Goal: Information Seeking & Learning: Learn about a topic

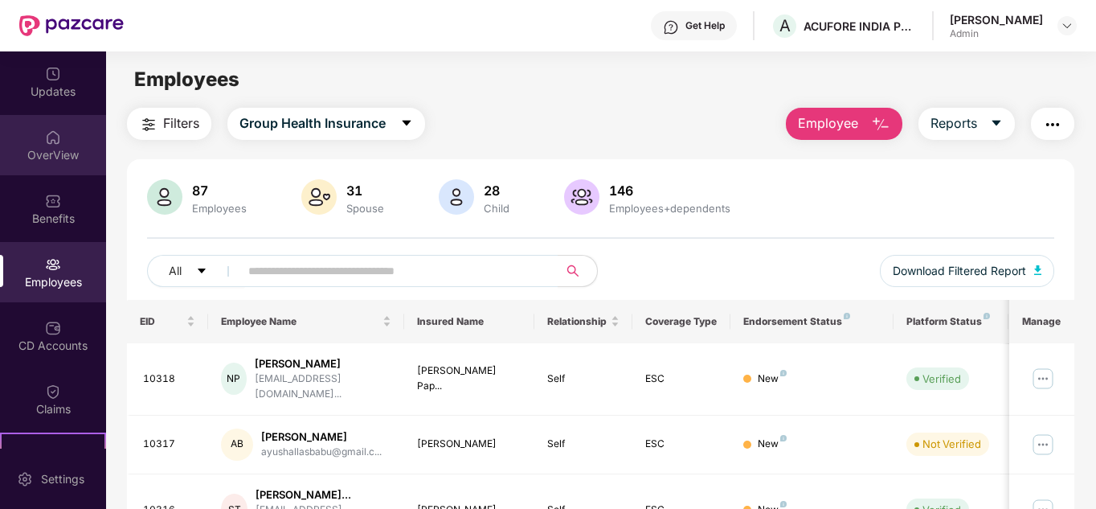
click at [59, 147] on div "OverView" at bounding box center [53, 155] width 106 height 16
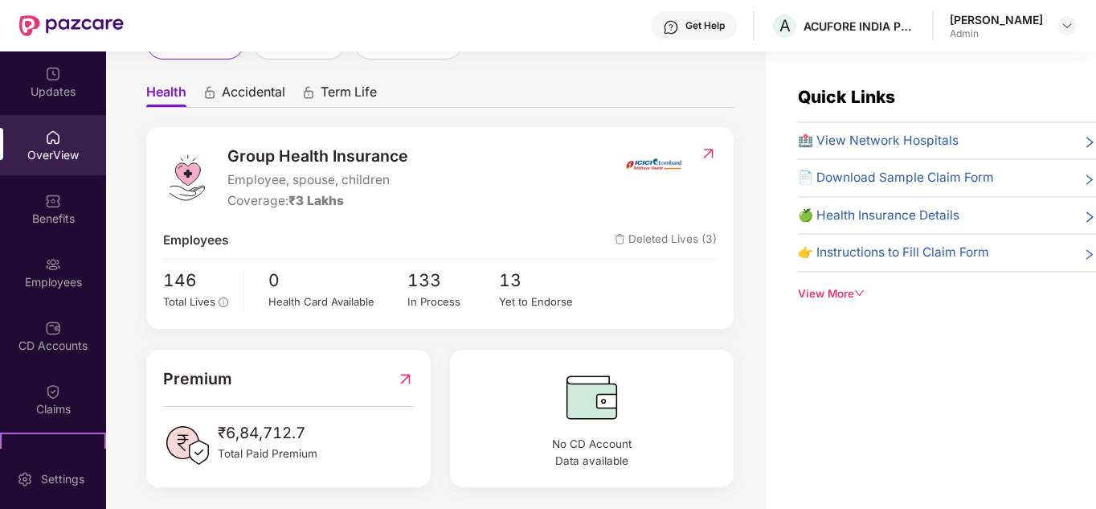
scroll to position [135, 0]
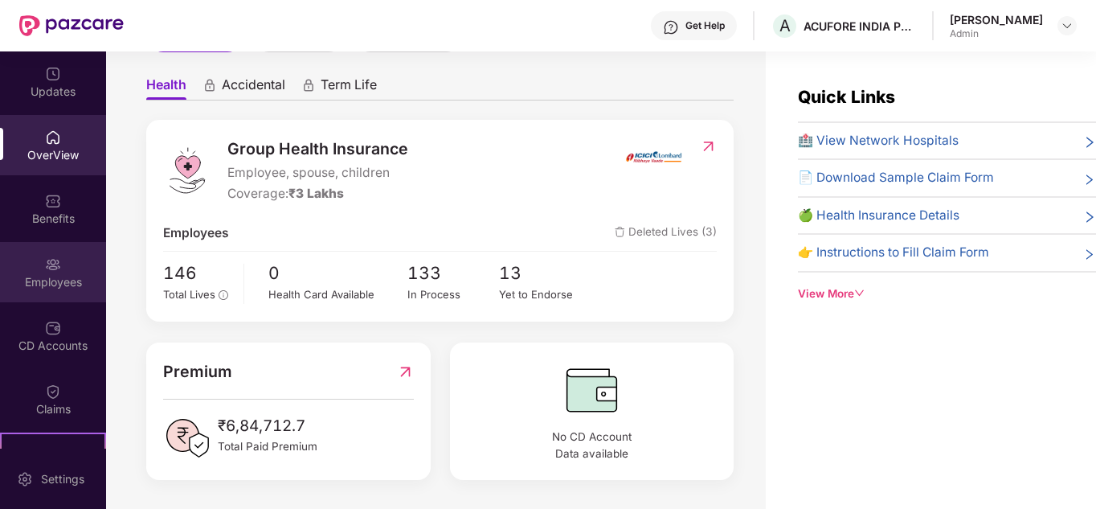
click at [47, 268] on img at bounding box center [53, 264] width 16 height 16
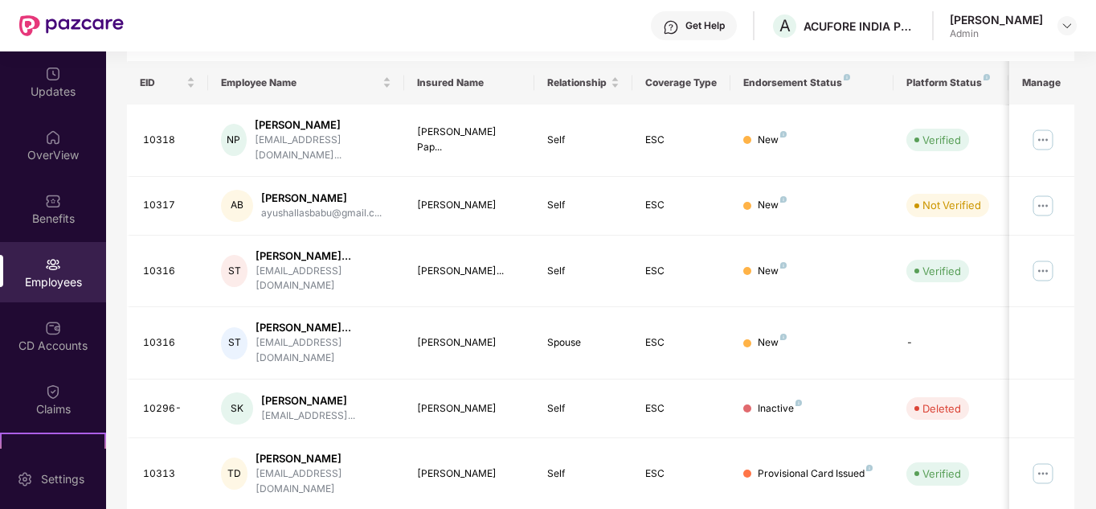
scroll to position [0, 0]
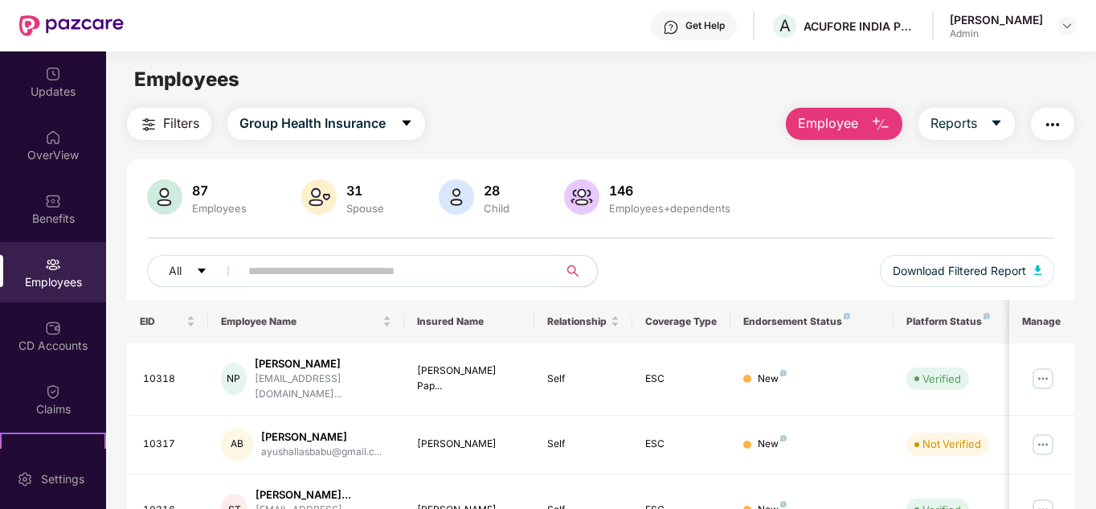
click at [363, 265] on input "text" at bounding box center [392, 271] width 288 height 24
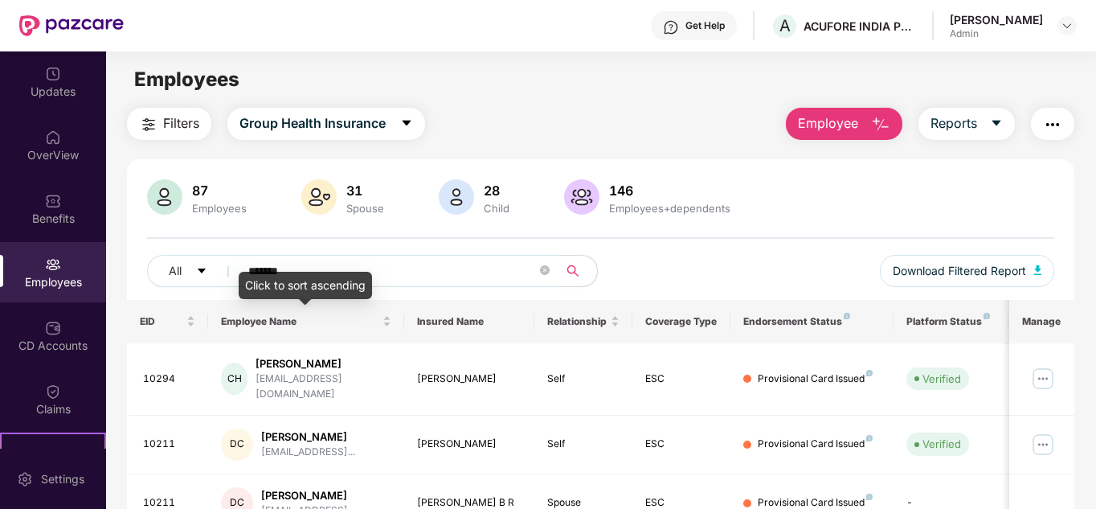
type input "*******"
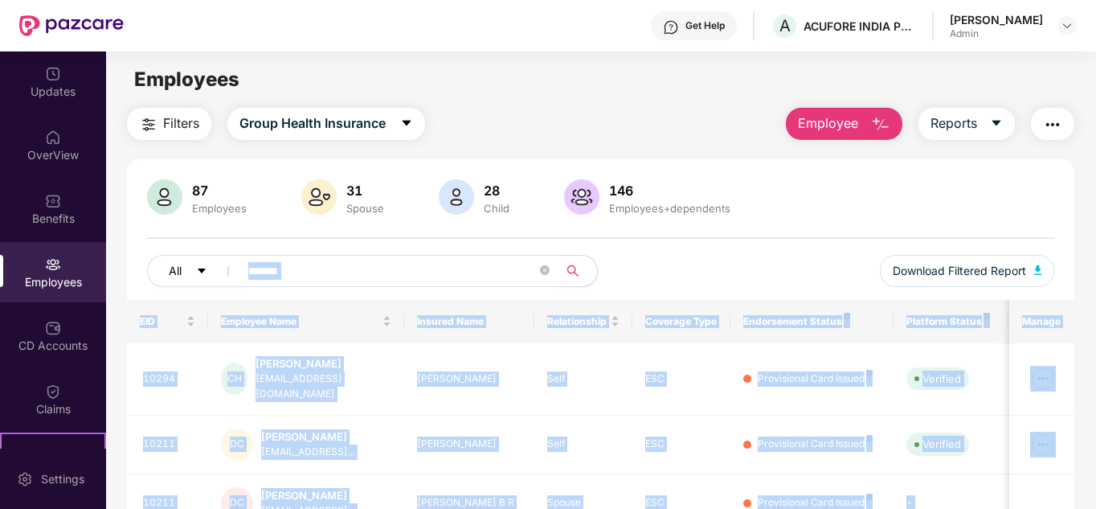
drag, startPoint x: 300, startPoint y: 277, endPoint x: 215, endPoint y: 276, distance: 85.2
click at [215, 276] on body "Get Help A ACUFORE INDIA PRIVATE LIMITED [PERSON_NAME] Admin Updates OverView B…" at bounding box center [548, 254] width 1096 height 509
click at [328, 276] on input "*******" at bounding box center [392, 271] width 288 height 24
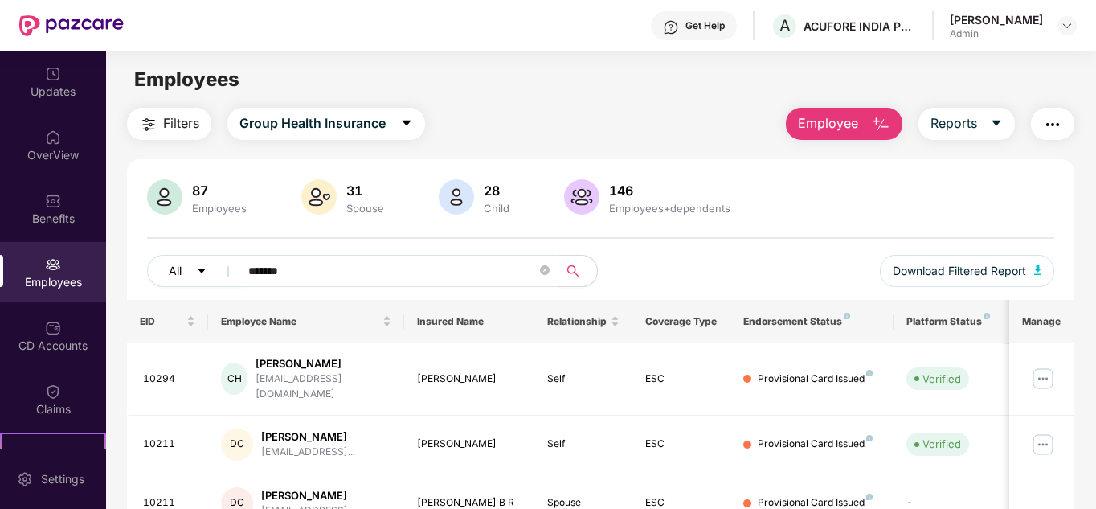
drag, startPoint x: 272, startPoint y: 270, endPoint x: 194, endPoint y: 274, distance: 77.2
click at [194, 274] on div "All *******" at bounding box center [374, 271] width 454 height 32
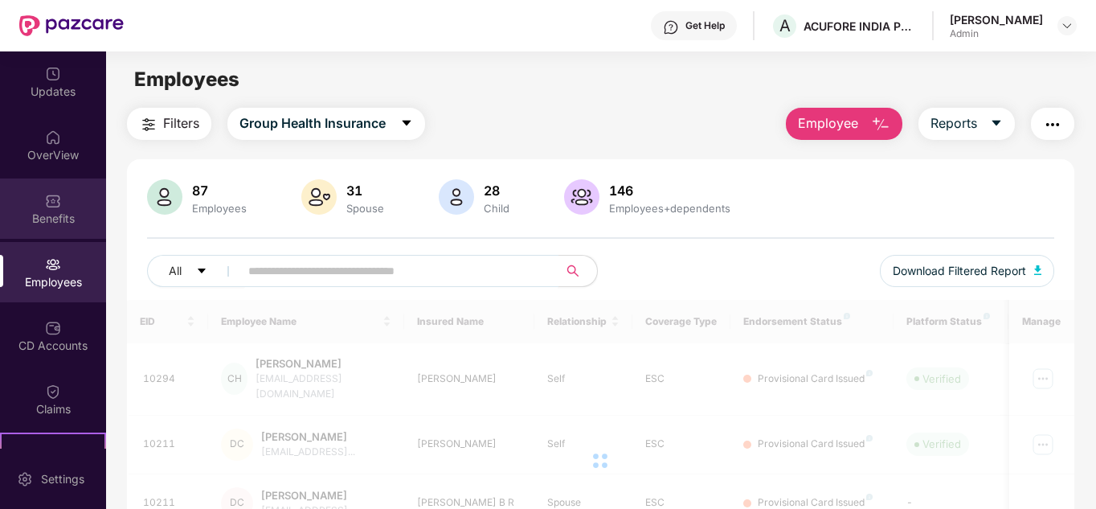
click at [52, 207] on img at bounding box center [53, 201] width 16 height 16
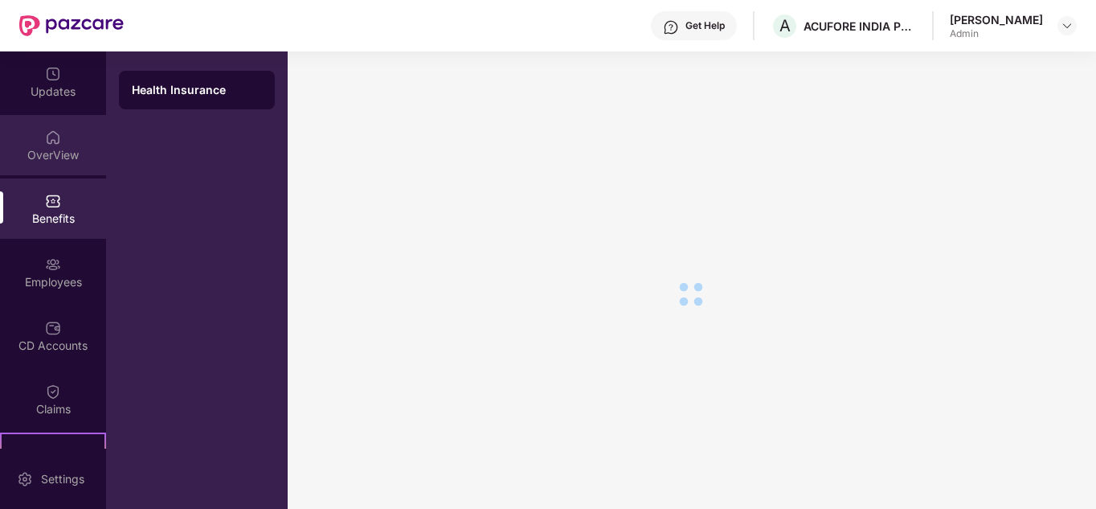
click at [53, 141] on img at bounding box center [53, 137] width 16 height 16
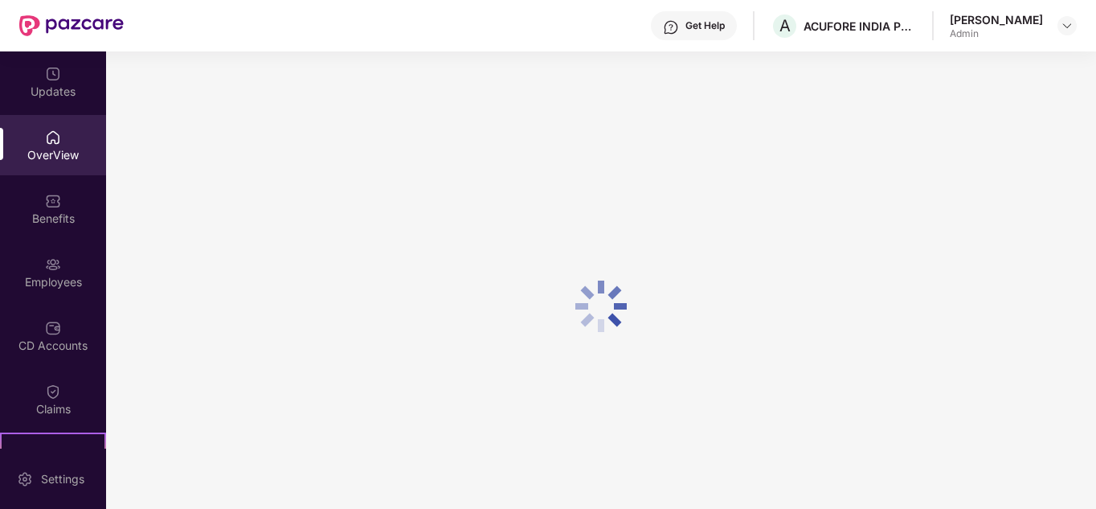
click at [63, 100] on div "Updates" at bounding box center [53, 81] width 106 height 60
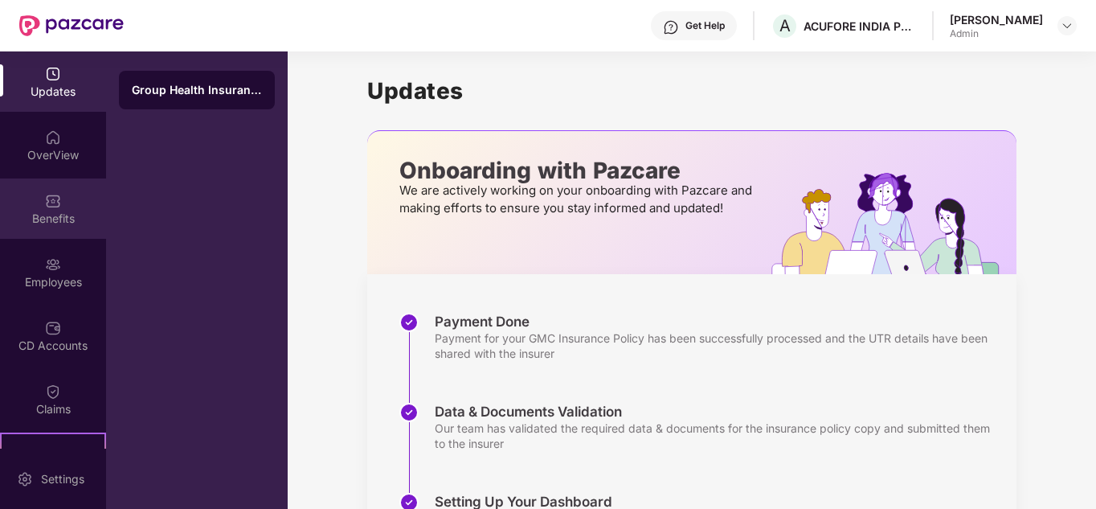
click at [35, 223] on div "Benefits" at bounding box center [53, 218] width 106 height 16
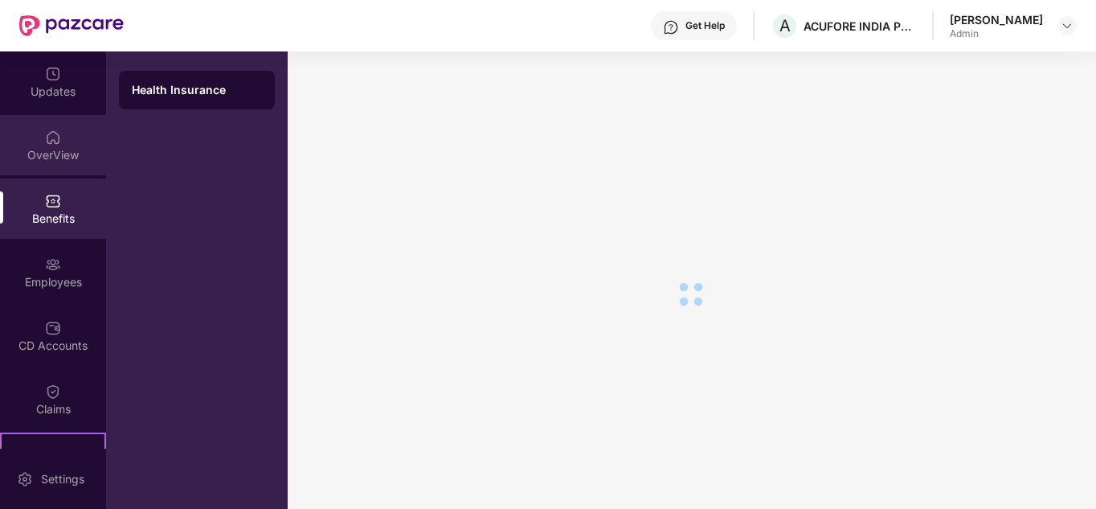
click at [39, 145] on div "OverView" at bounding box center [53, 145] width 106 height 60
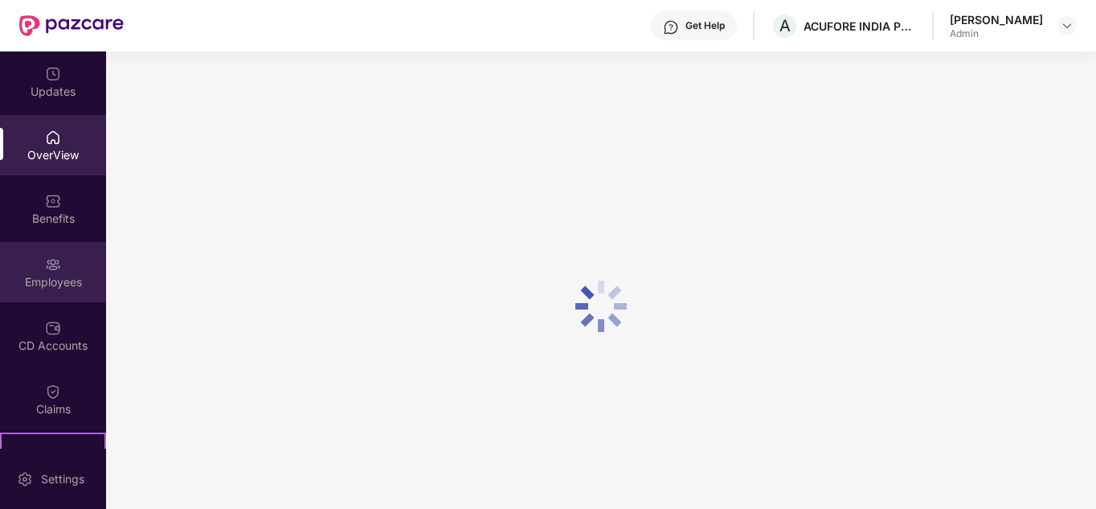
click at [36, 281] on div "Employees" at bounding box center [53, 282] width 106 height 16
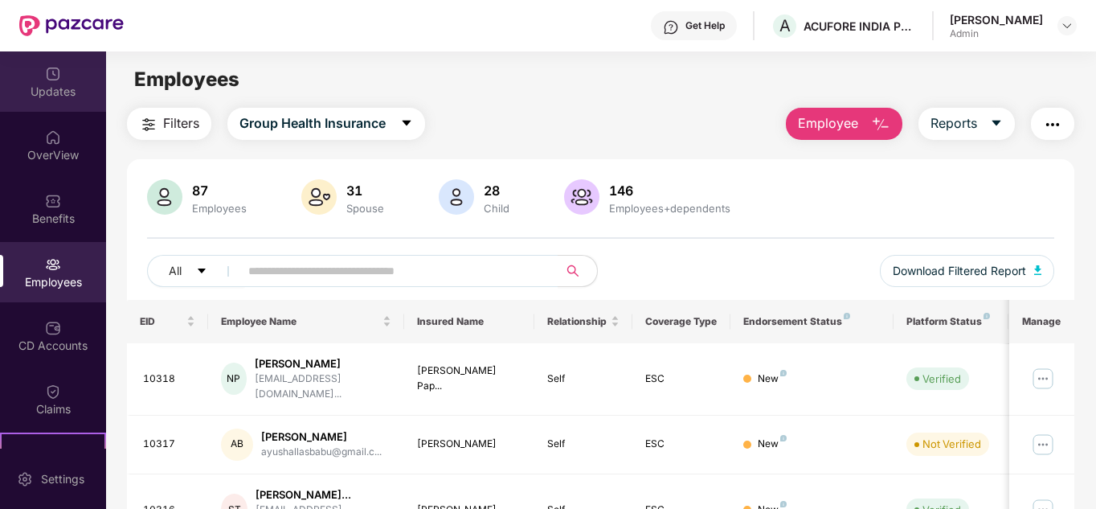
click at [51, 84] on div "Updates" at bounding box center [53, 92] width 106 height 16
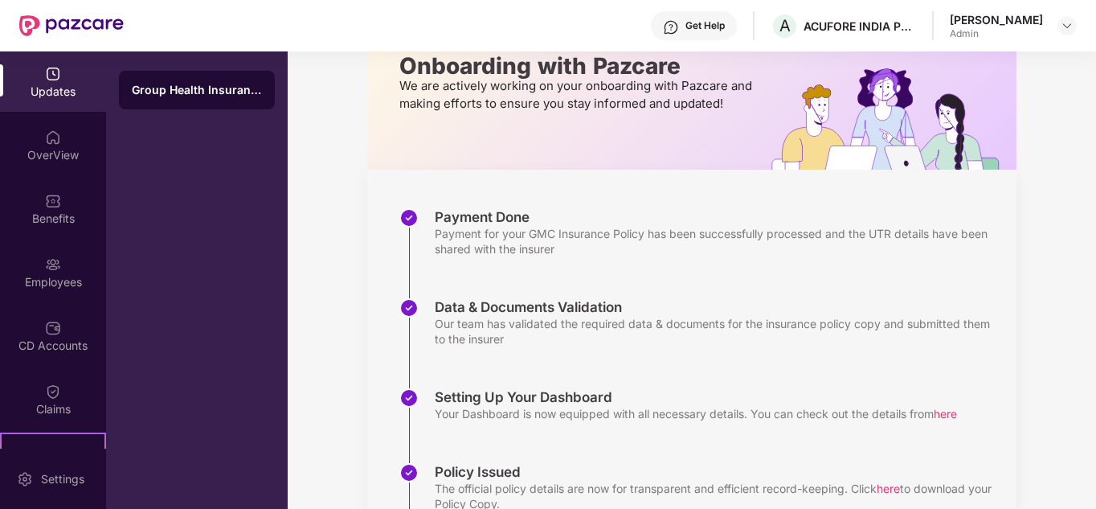
scroll to position [255, 0]
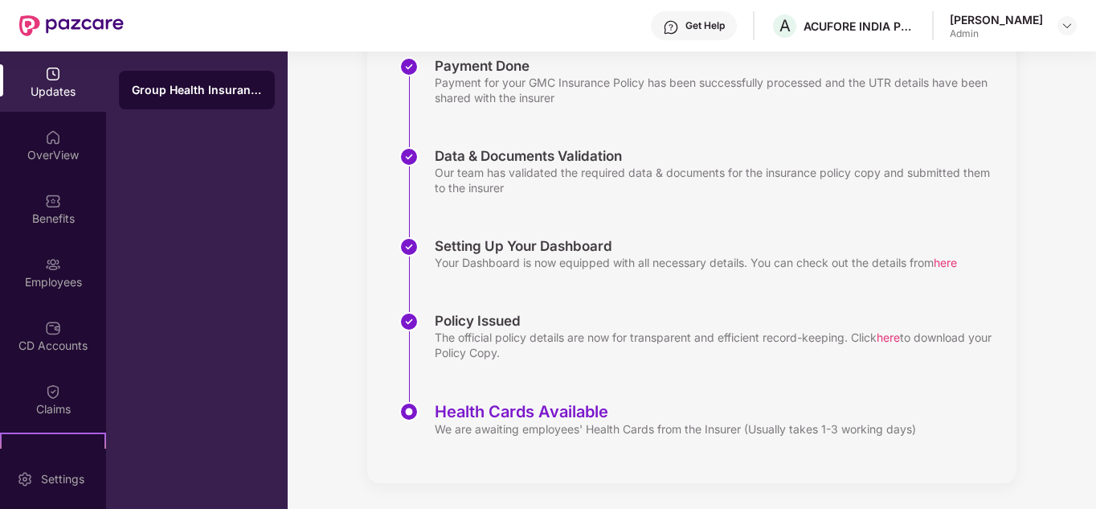
click at [896, 341] on span "here" at bounding box center [888, 337] width 23 height 14
click at [891, 336] on span "here" at bounding box center [888, 337] width 23 height 14
click at [900, 334] on span "here" at bounding box center [888, 337] width 23 height 14
click at [77, 155] on div "OverView" at bounding box center [53, 155] width 106 height 16
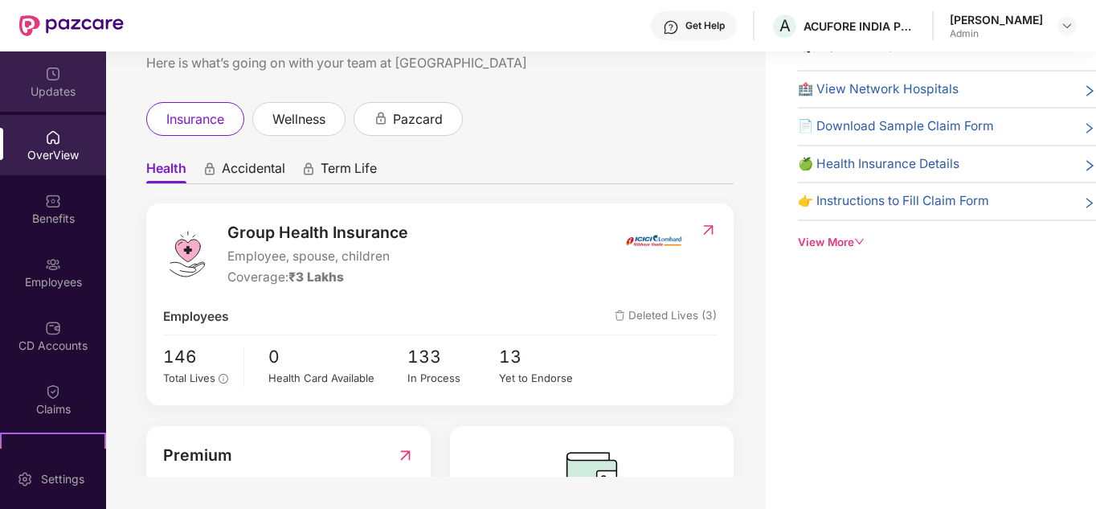
click at [51, 88] on div "Updates" at bounding box center [53, 92] width 106 height 16
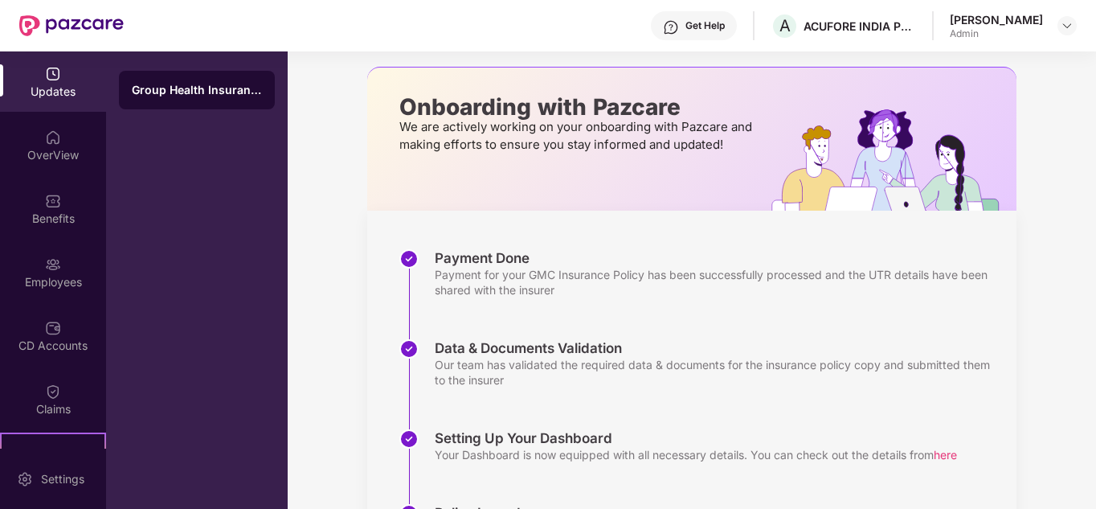
scroll to position [0, 0]
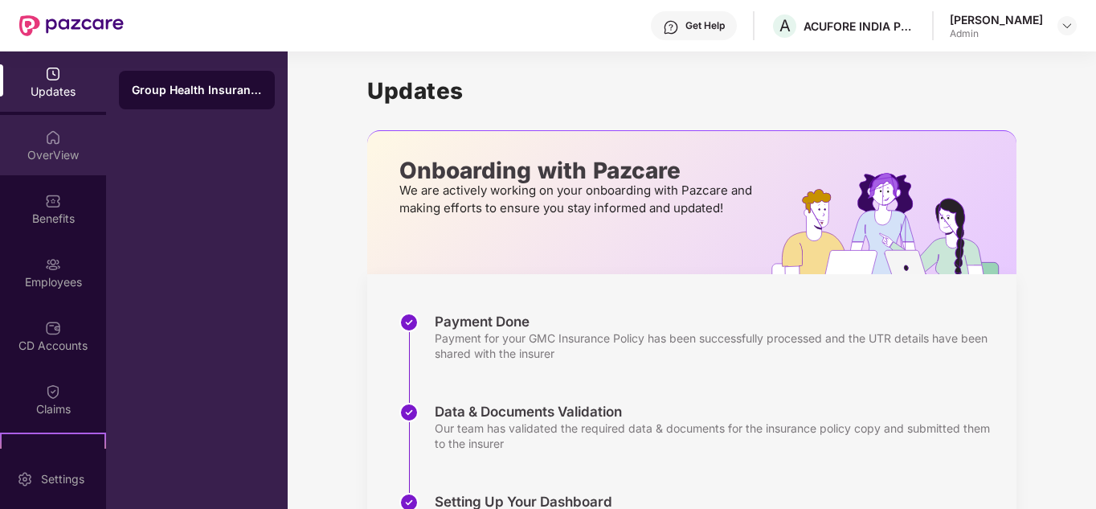
click at [47, 137] on img at bounding box center [53, 137] width 16 height 16
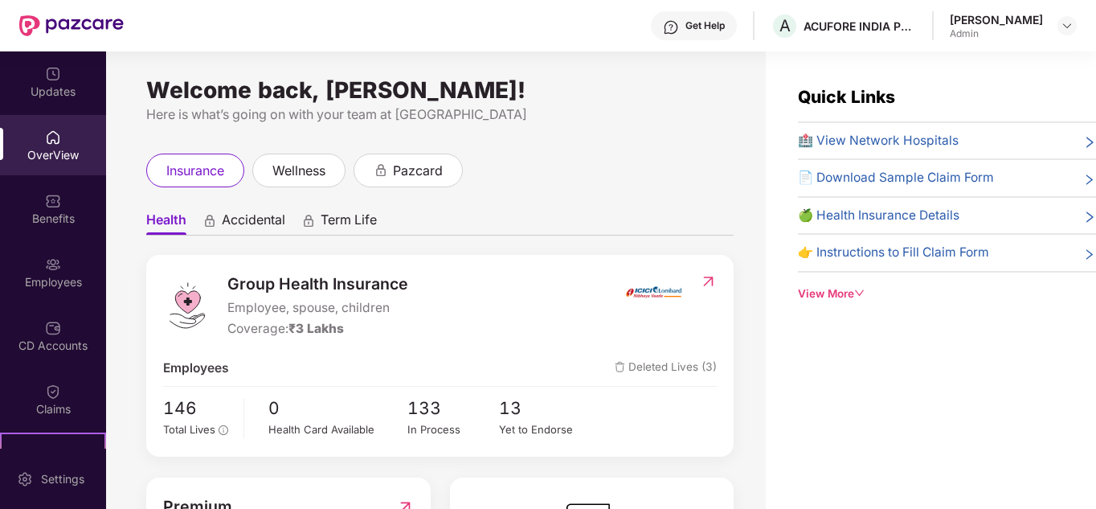
click at [59, 86] on div "Updates" at bounding box center [53, 92] width 106 height 16
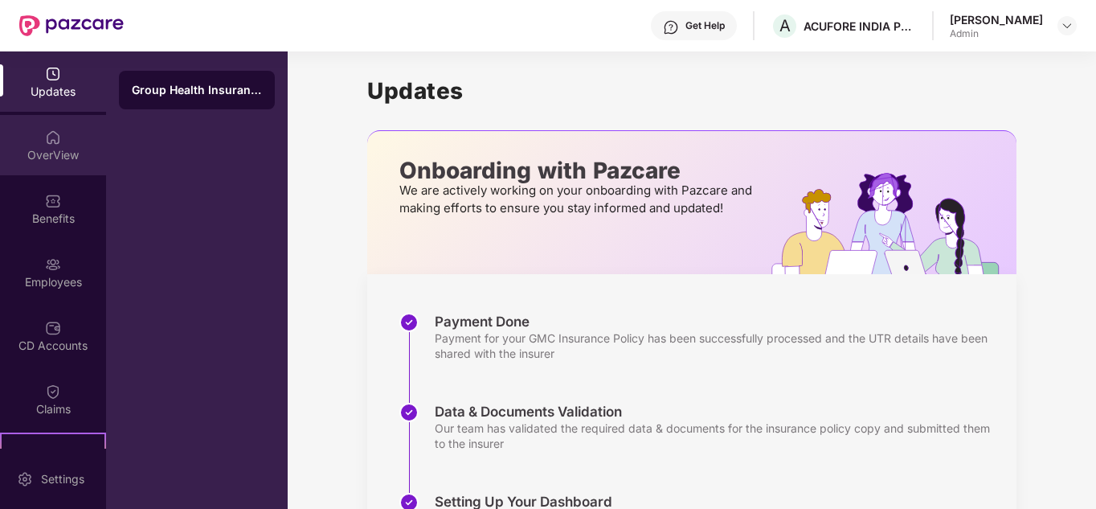
click at [54, 144] on img at bounding box center [53, 137] width 16 height 16
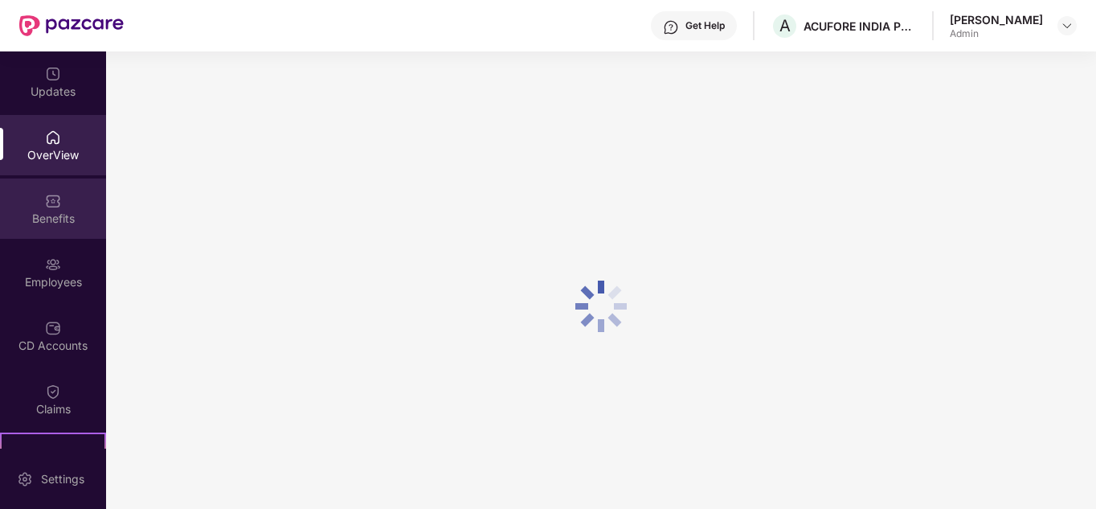
click at [40, 227] on div "Benefits" at bounding box center [53, 208] width 106 height 60
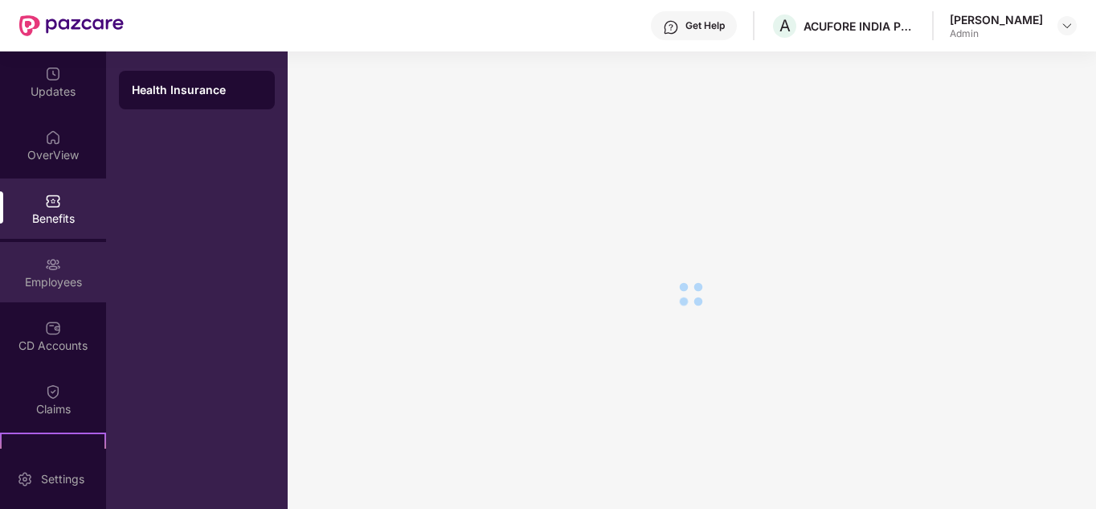
click at [43, 276] on div "Employees" at bounding box center [53, 282] width 106 height 16
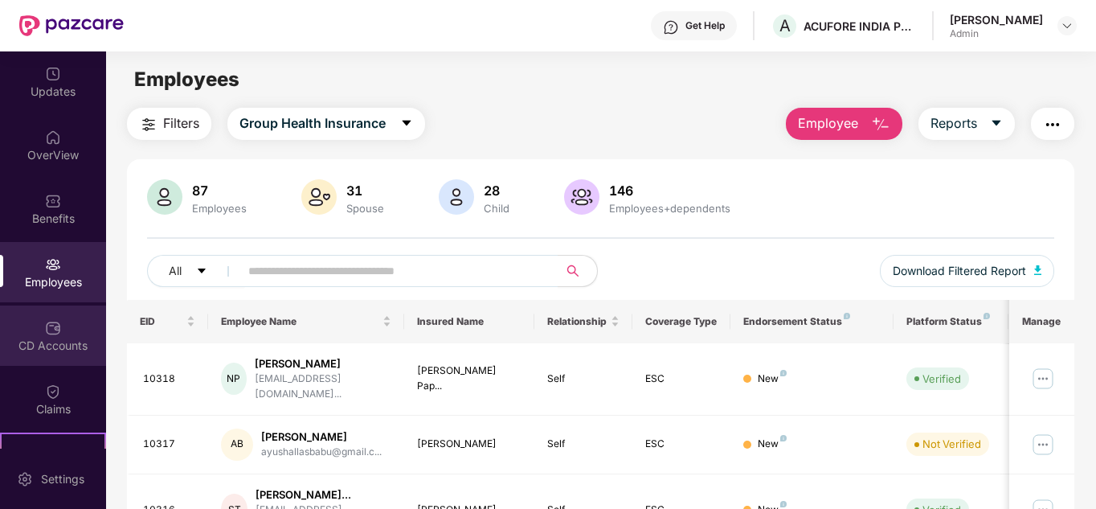
click at [60, 333] on div "CD Accounts" at bounding box center [53, 335] width 106 height 60
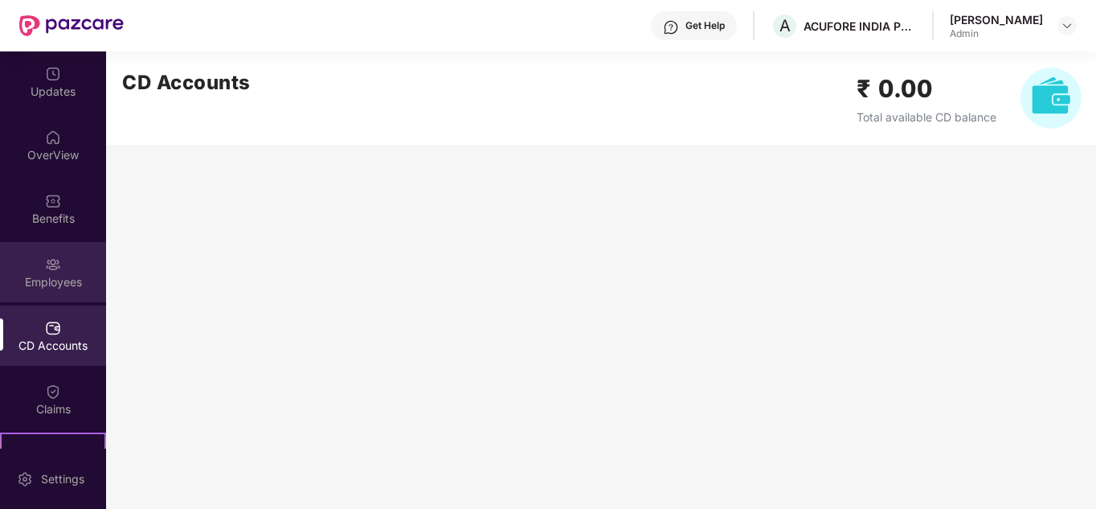
click at [46, 271] on img at bounding box center [53, 264] width 16 height 16
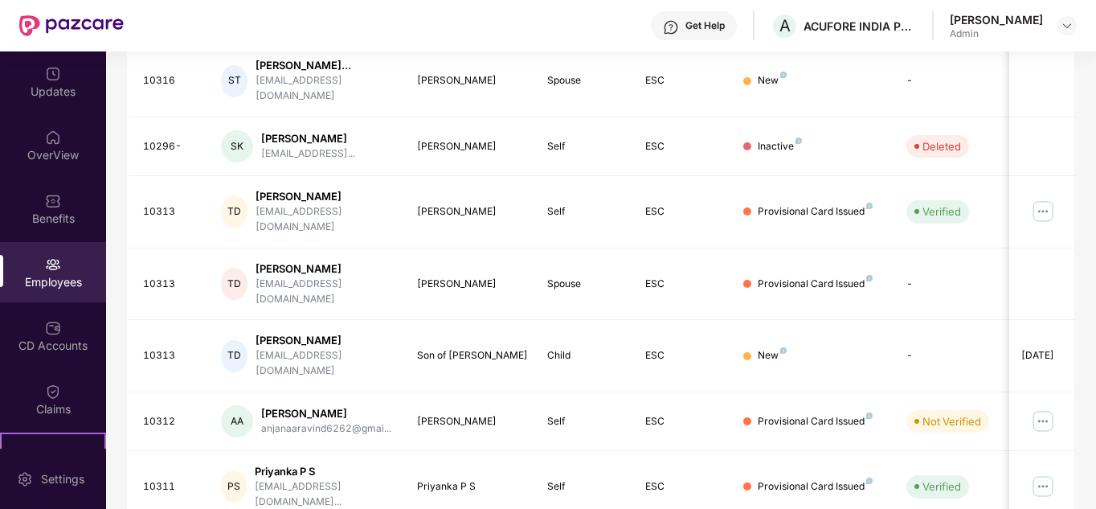
scroll to position [506, 0]
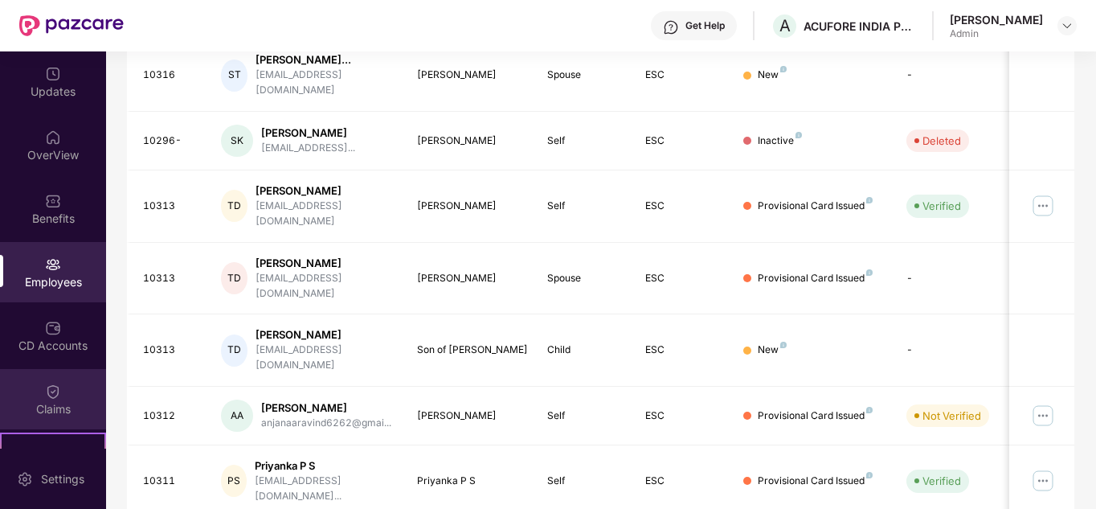
click at [56, 401] on div "Claims" at bounding box center [53, 409] width 106 height 16
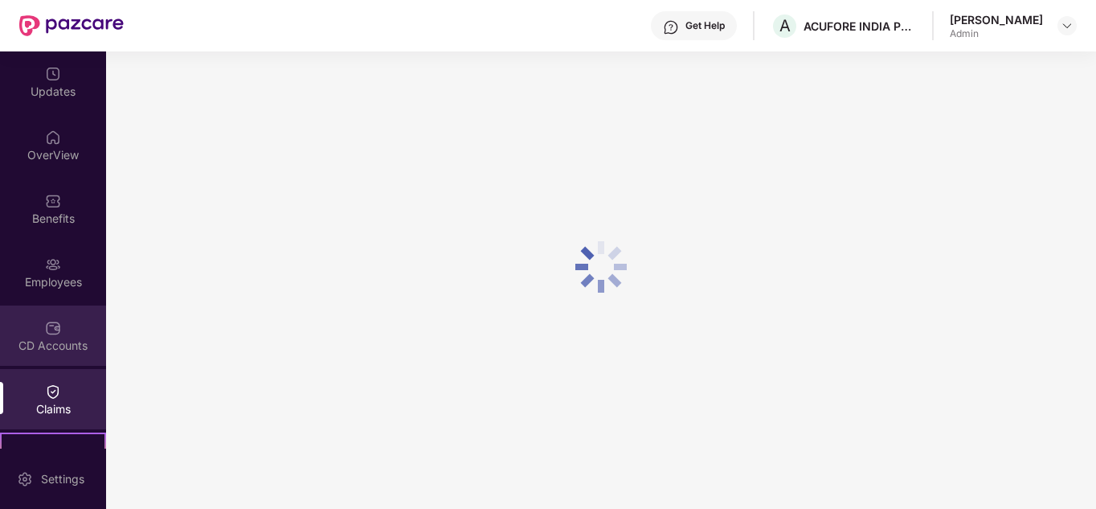
scroll to position [104, 0]
click at [55, 318] on div at bounding box center [53, 326] width 16 height 16
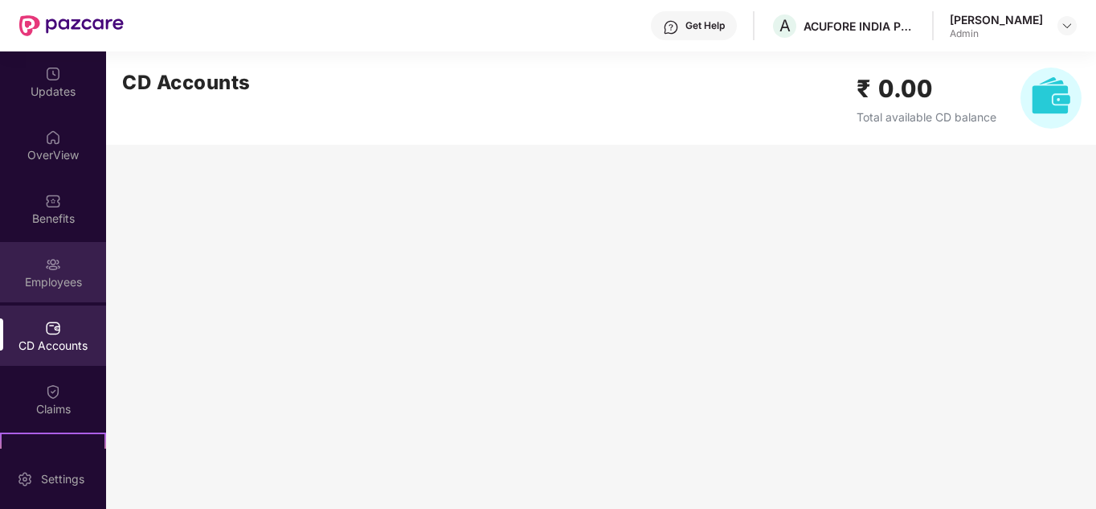
click at [51, 276] on div "Employees" at bounding box center [53, 282] width 106 height 16
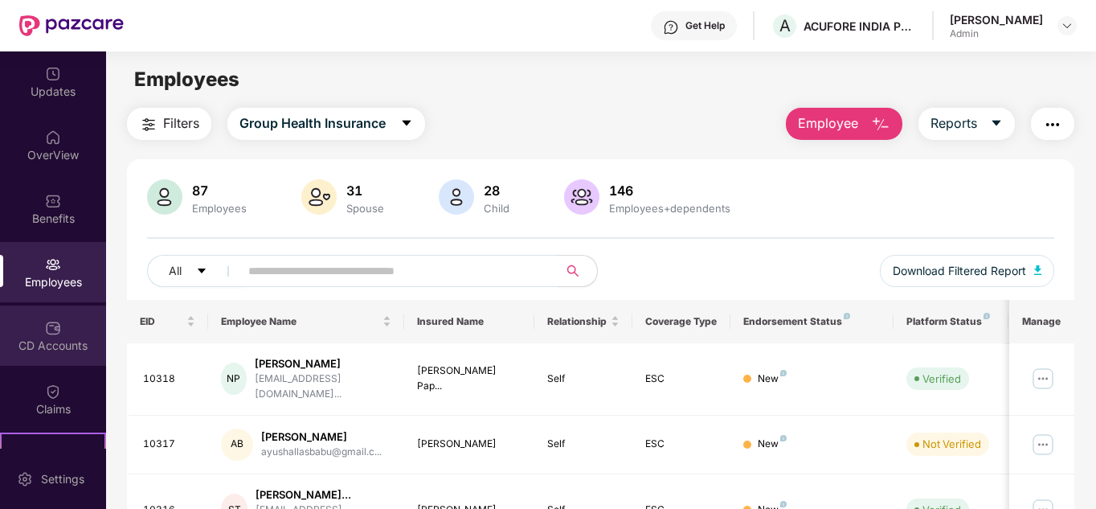
click at [59, 333] on div "CD Accounts" at bounding box center [53, 335] width 106 height 60
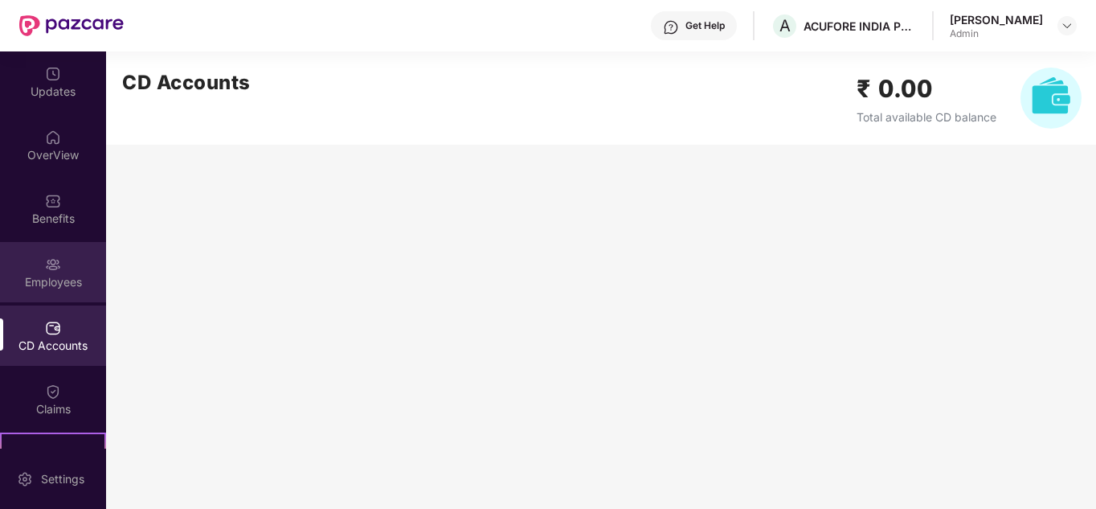
click at [54, 256] on img at bounding box center [53, 264] width 16 height 16
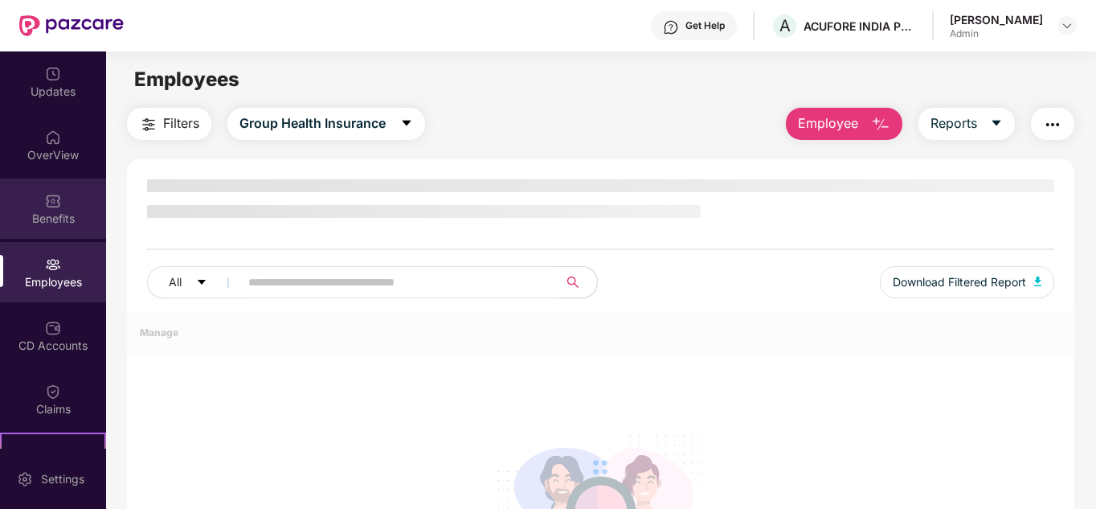
click at [51, 206] on img at bounding box center [53, 201] width 16 height 16
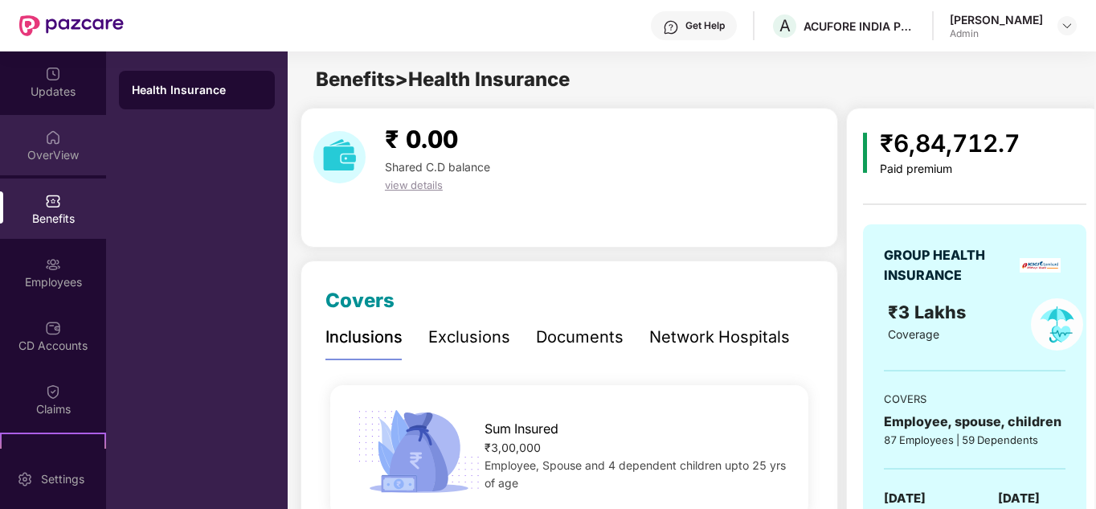
click at [42, 149] on div "OverView" at bounding box center [53, 155] width 106 height 16
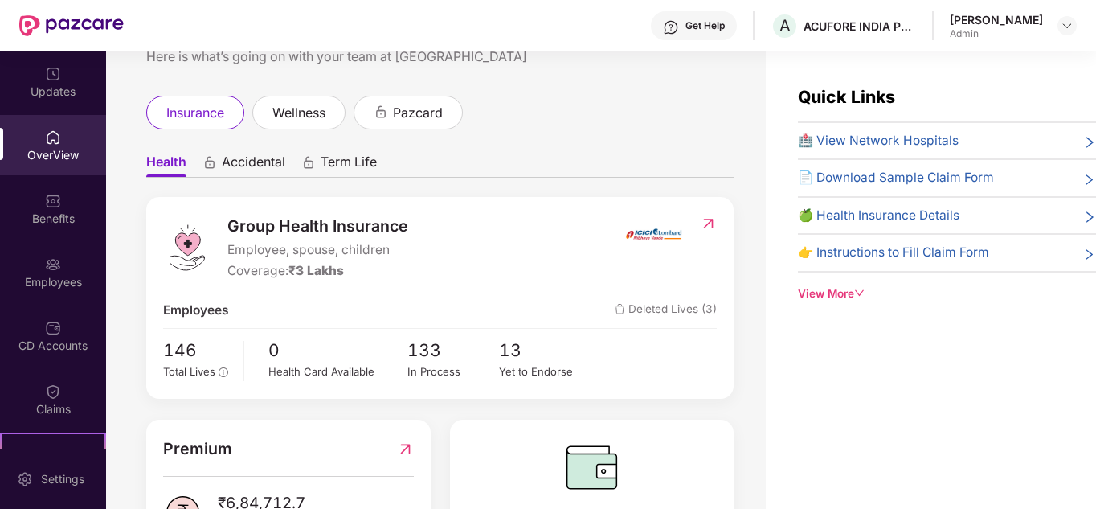
scroll to position [135, 0]
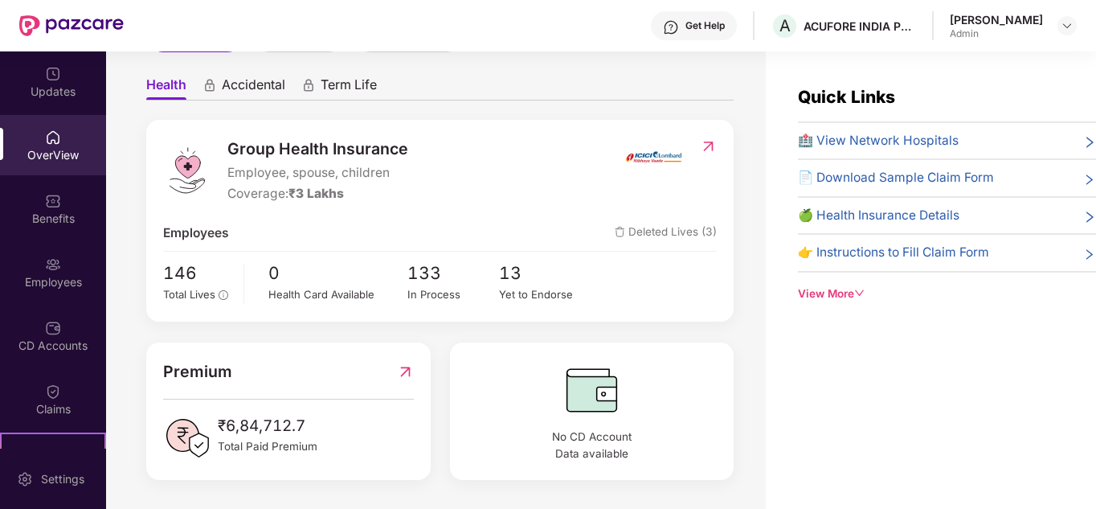
click at [913, 94] on div "Quick Links 🏥 View Network Hospitals 📄 Download Sample Claim Form 🍏 Health Insu…" at bounding box center [947, 193] width 298 height 219
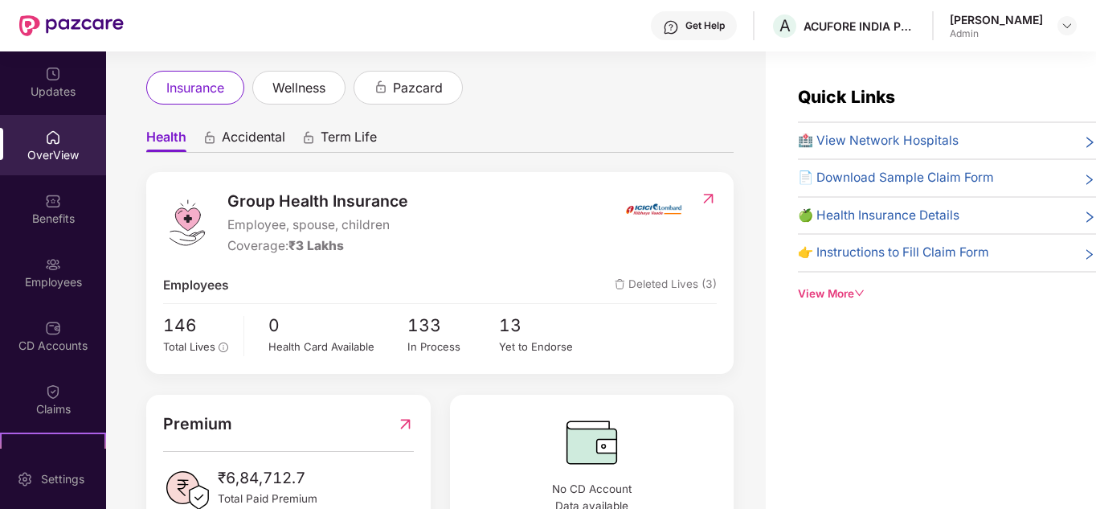
scroll to position [55, 0]
